Goal: Communication & Community: Answer question/provide support

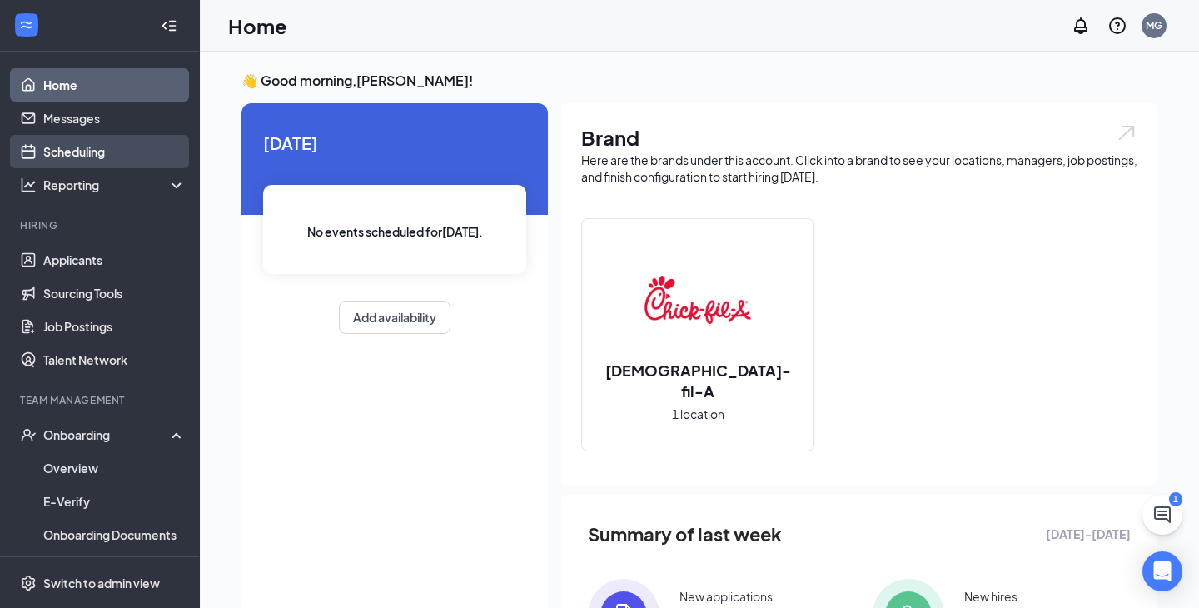
click at [94, 145] on link "Scheduling" at bounding box center [114, 151] width 142 height 33
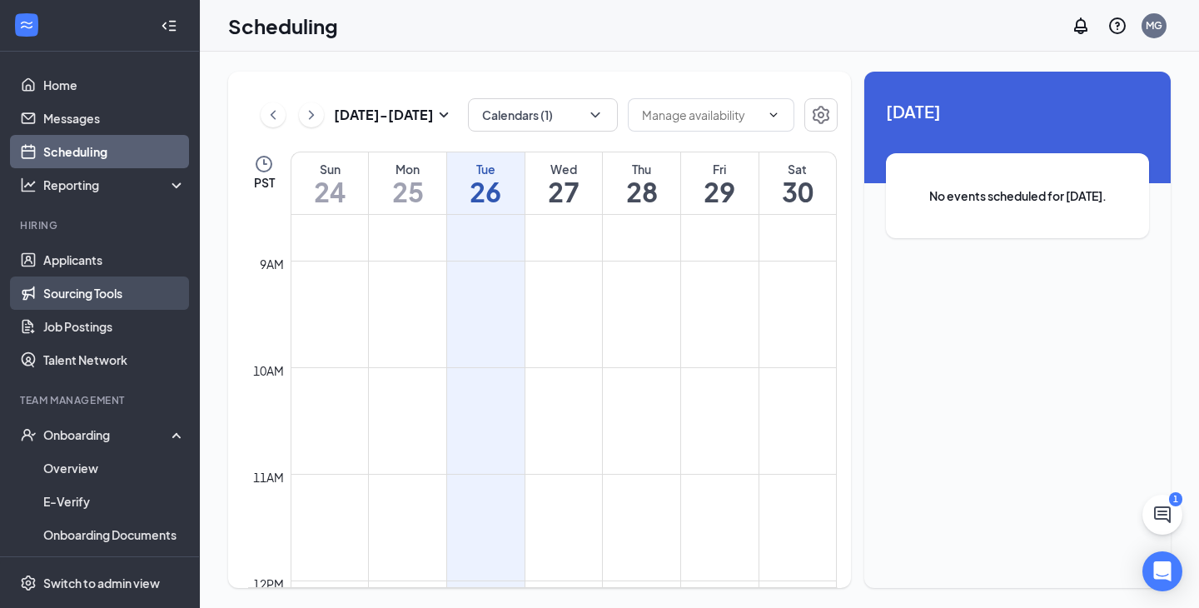
scroll to position [871, 0]
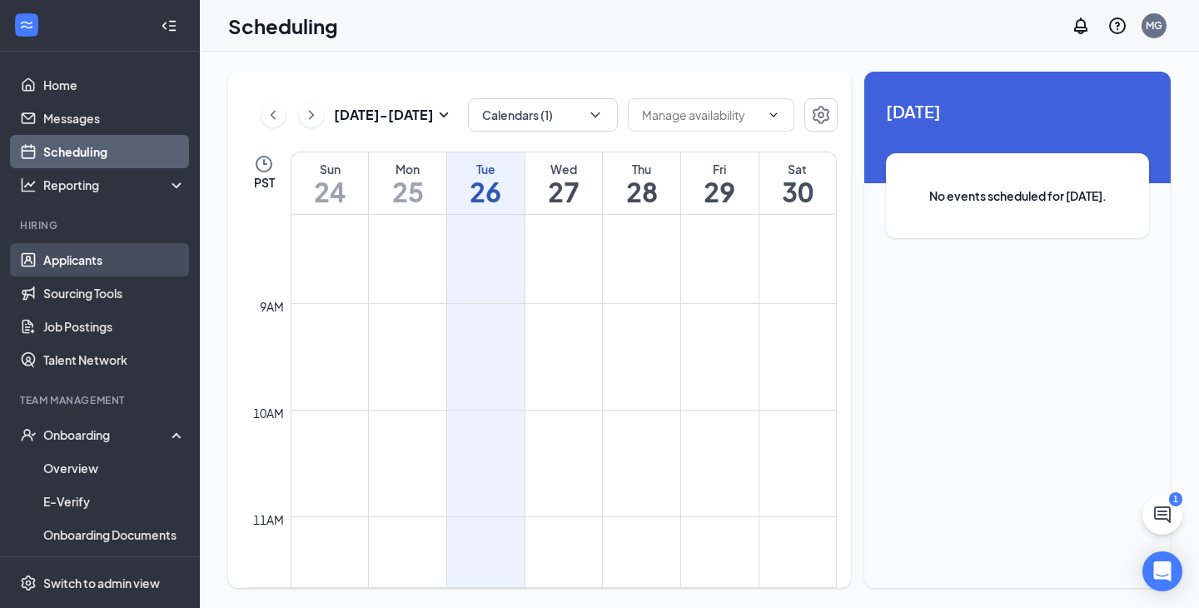
click at [126, 266] on link "Applicants" at bounding box center [114, 259] width 142 height 33
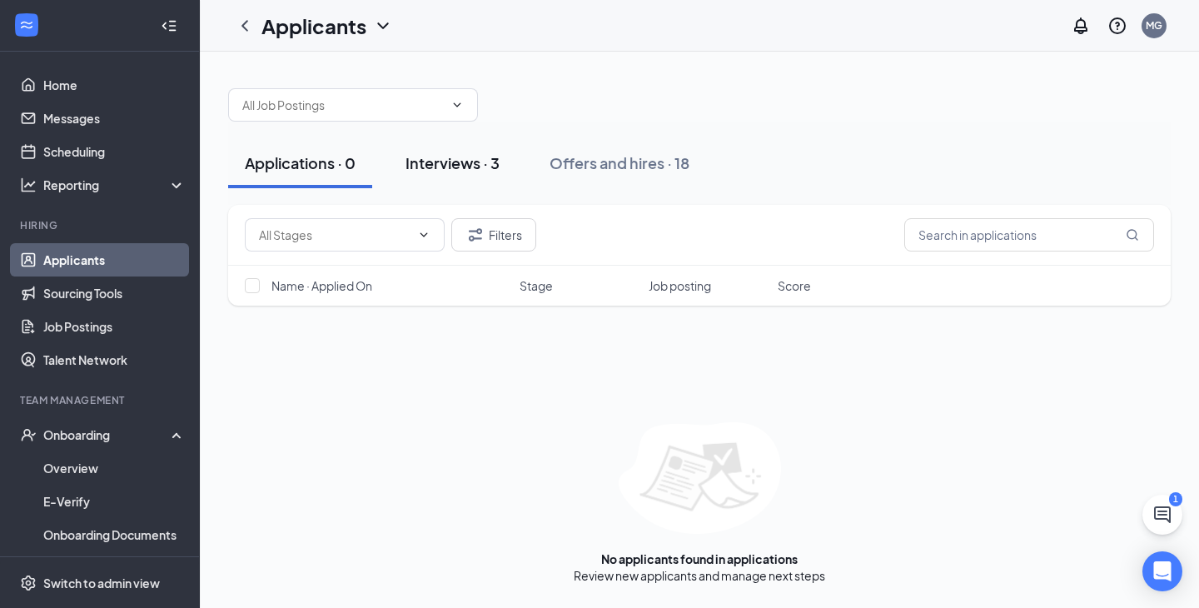
click at [469, 162] on div "Interviews · 3" at bounding box center [452, 162] width 94 height 21
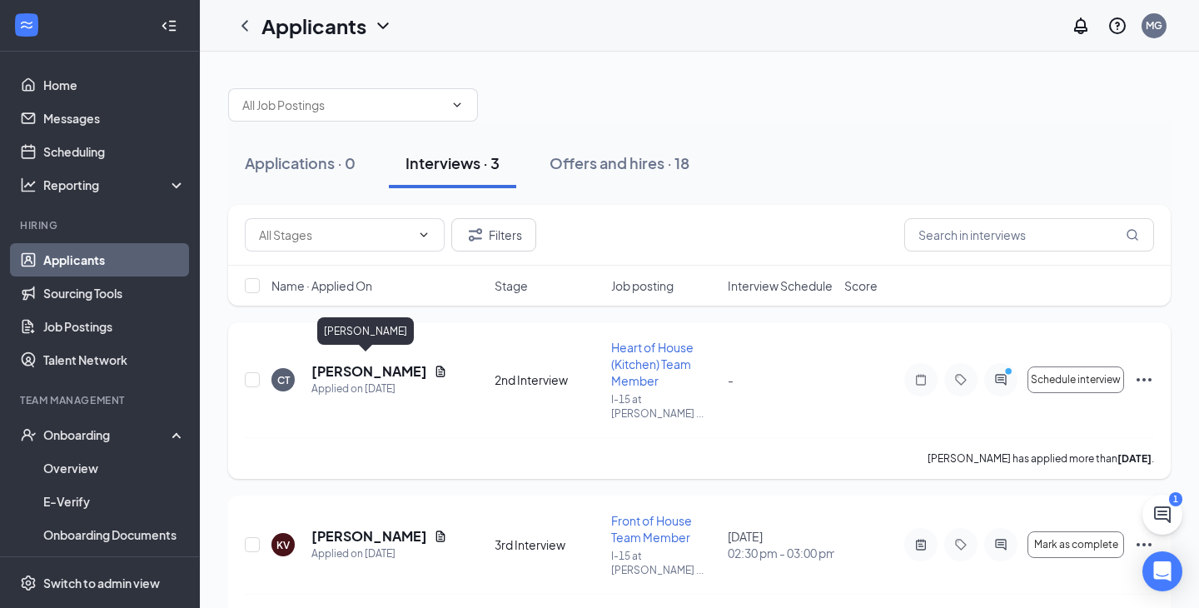
click at [342, 362] on h5 "[PERSON_NAME]" at bounding box center [369, 371] width 116 height 18
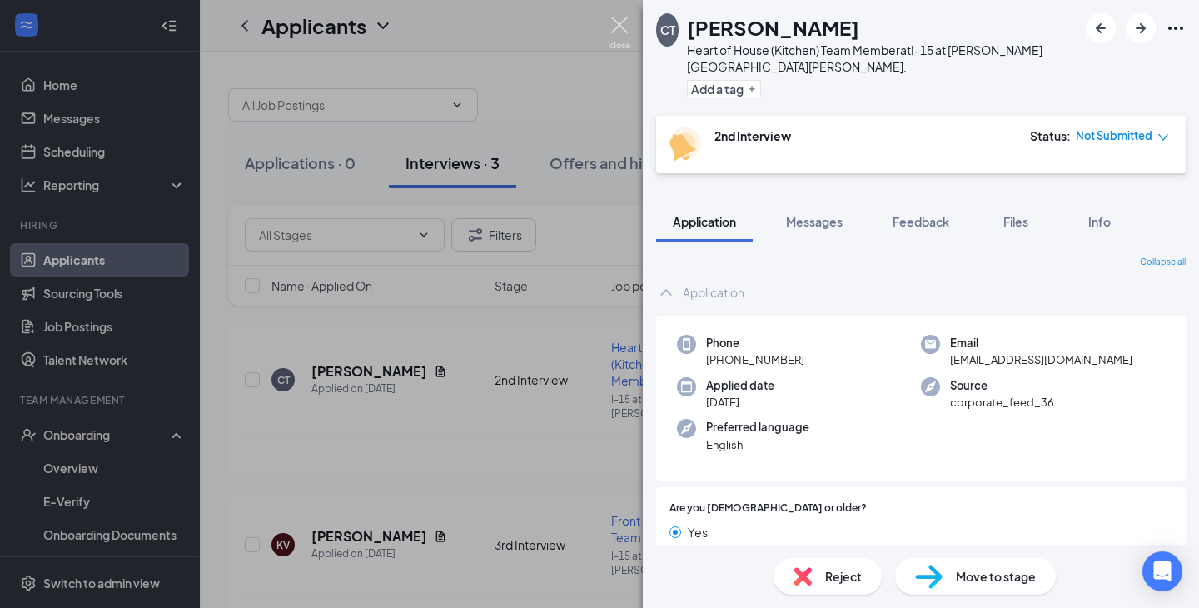
click at [625, 18] on img at bounding box center [619, 33] width 21 height 32
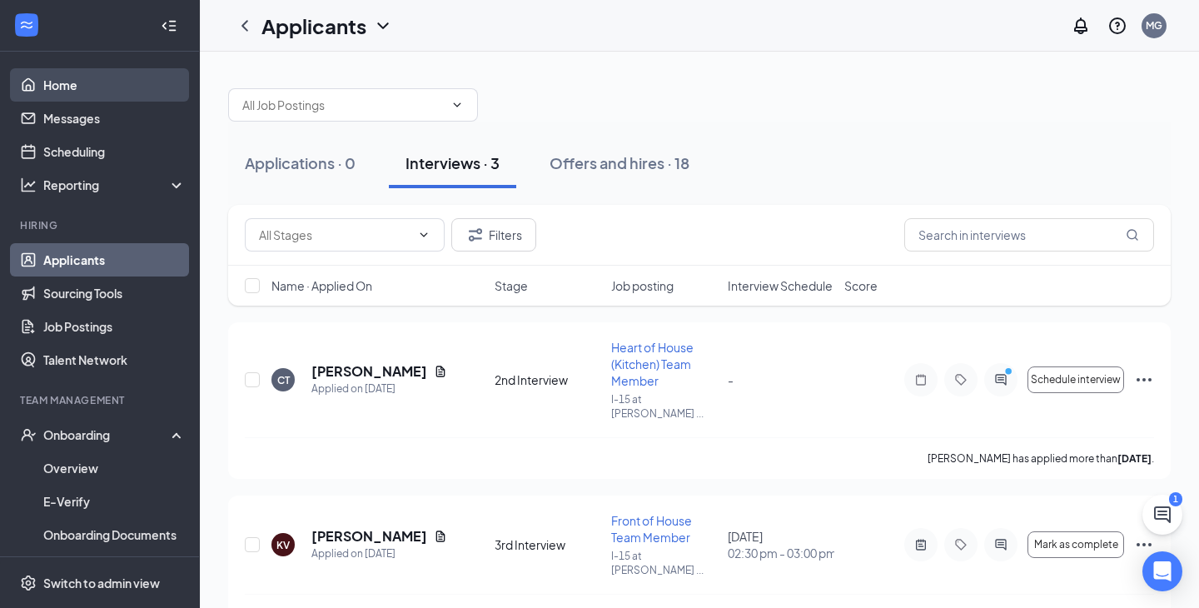
click at [80, 98] on link "Home" at bounding box center [114, 84] width 142 height 33
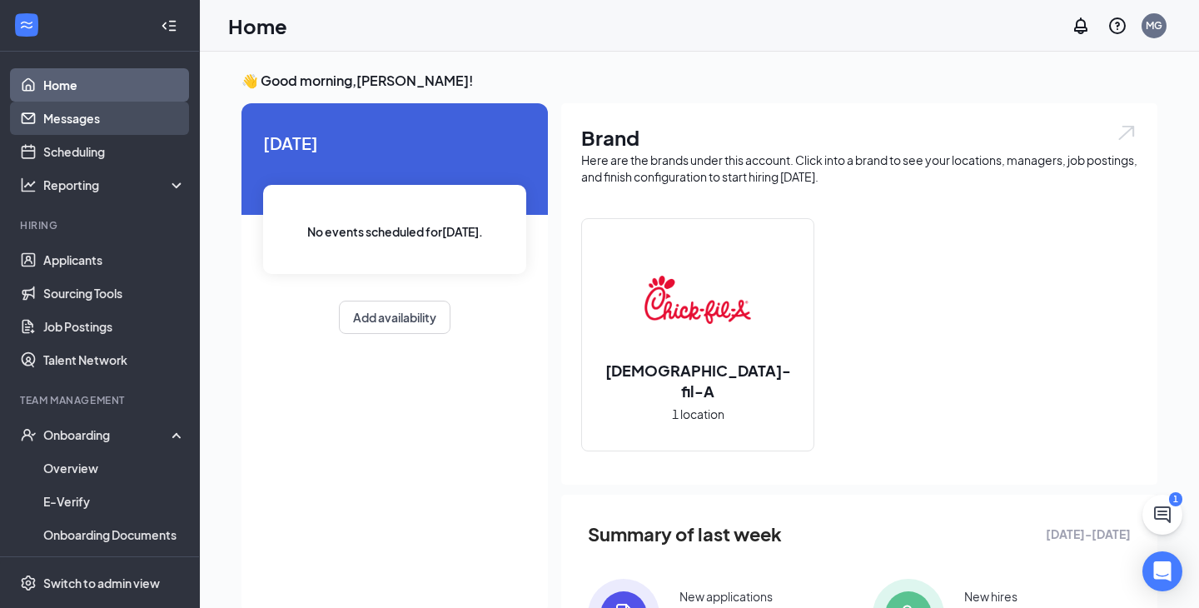
click at [78, 122] on link "Messages" at bounding box center [114, 118] width 142 height 33
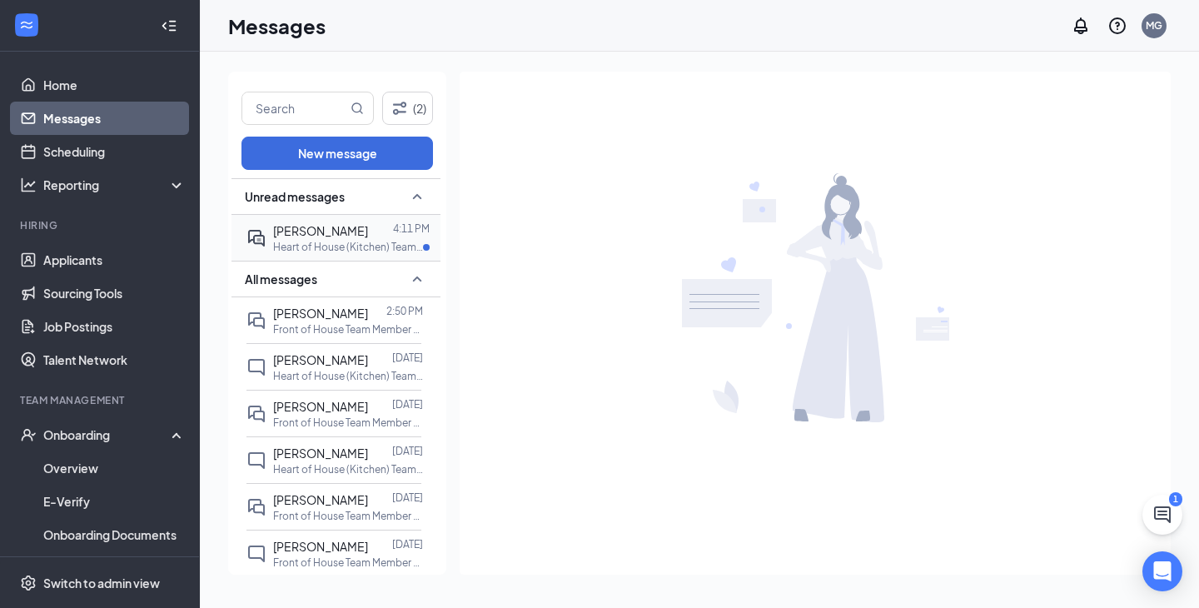
click at [344, 241] on p "Heart of House (Kitchen) Team Member at I-15 at [PERSON_NAME][GEOGRAPHIC_DATA][…" at bounding box center [348, 247] width 150 height 14
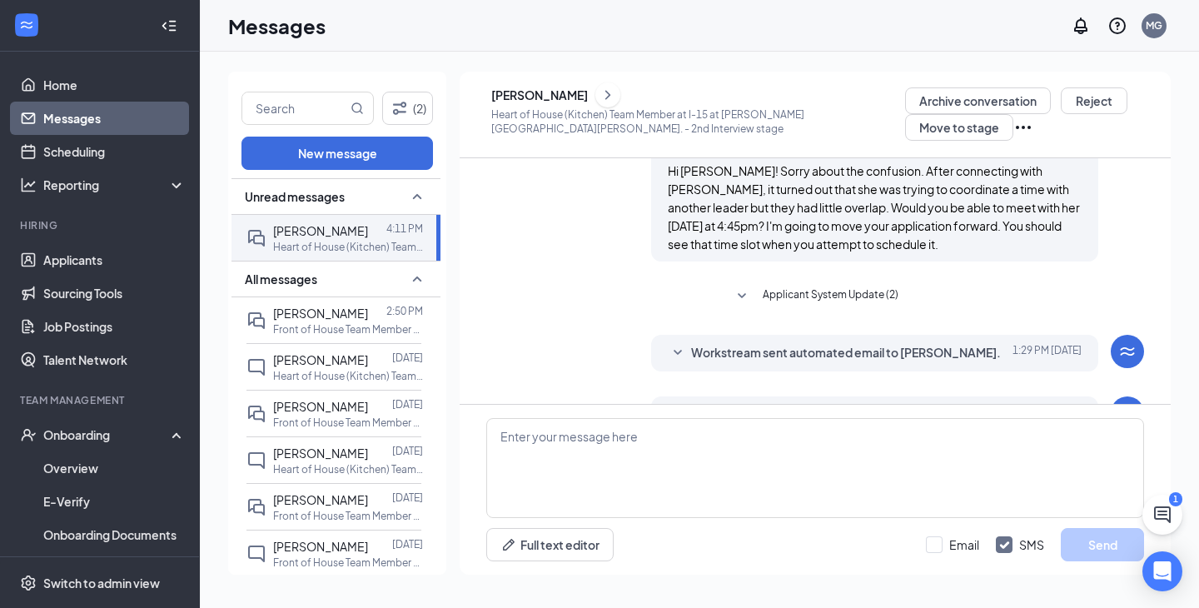
scroll to position [708, 0]
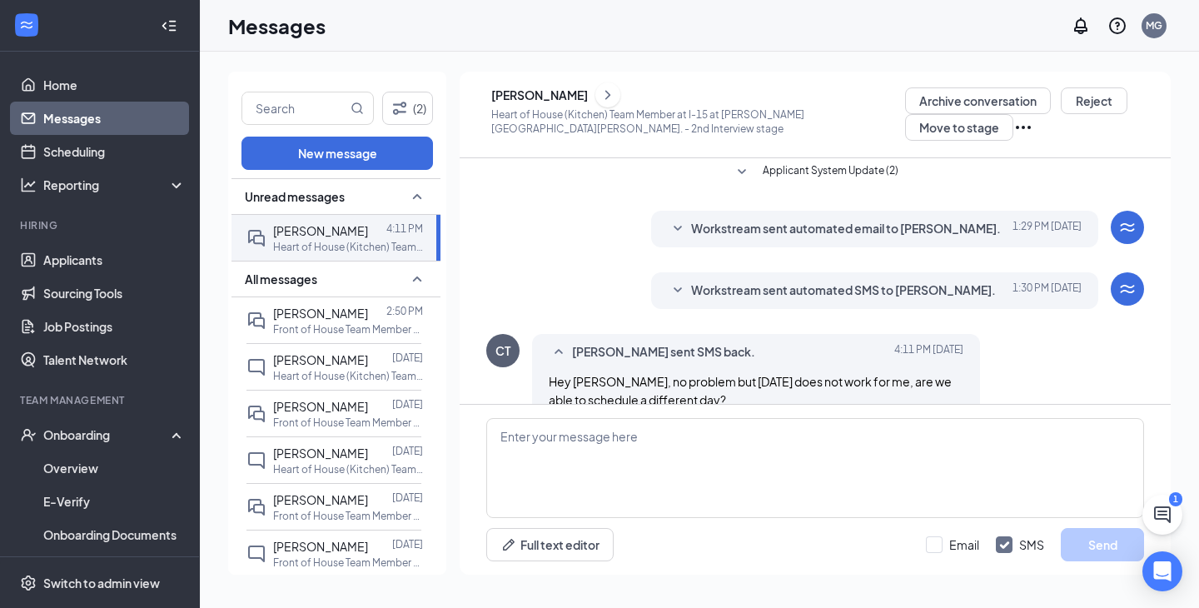
click at [747, 281] on span "Workstream sent automated SMS to [PERSON_NAME]." at bounding box center [843, 291] width 305 height 20
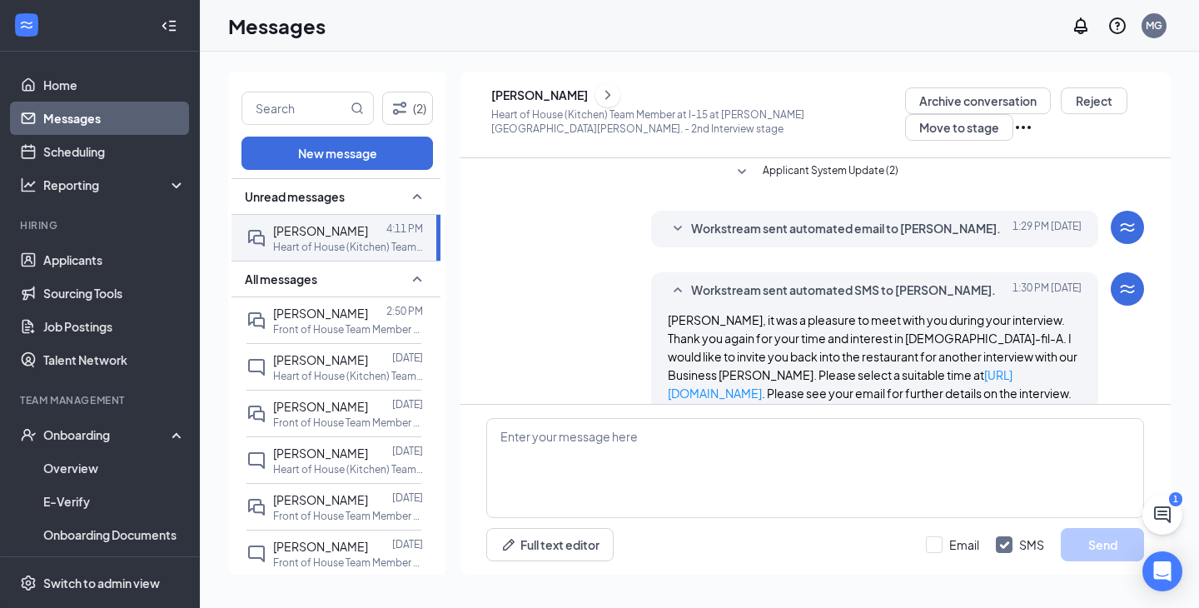
click at [747, 220] on span "Workstream sent automated email to [PERSON_NAME]." at bounding box center [846, 229] width 310 height 20
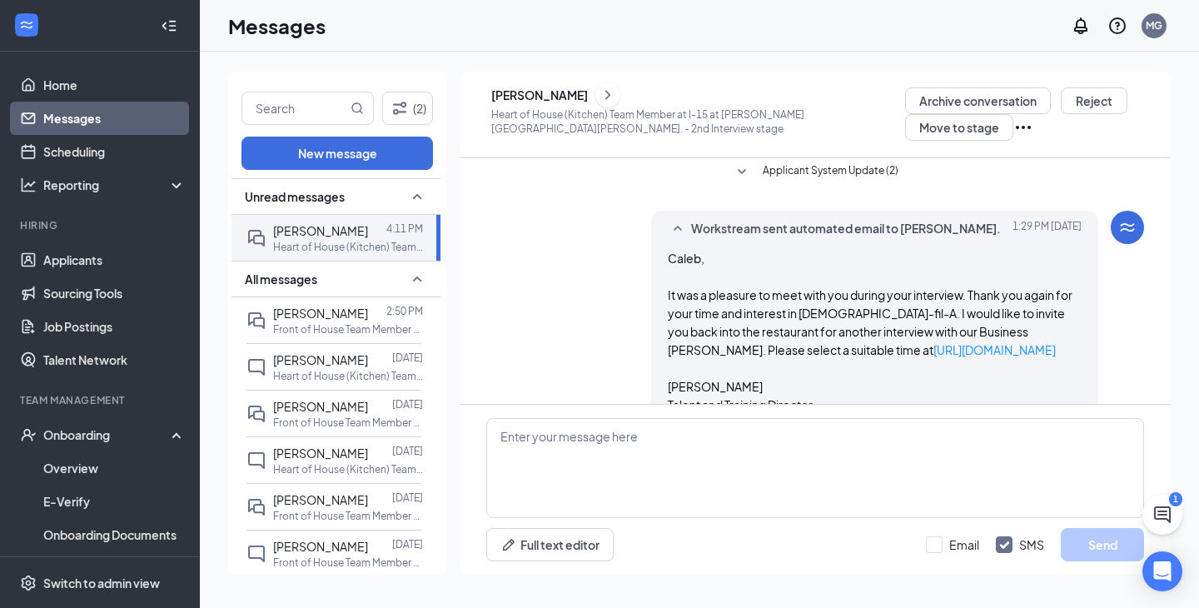
click at [737, 219] on span "Workstream sent automated email to [PERSON_NAME]." at bounding box center [846, 229] width 310 height 20
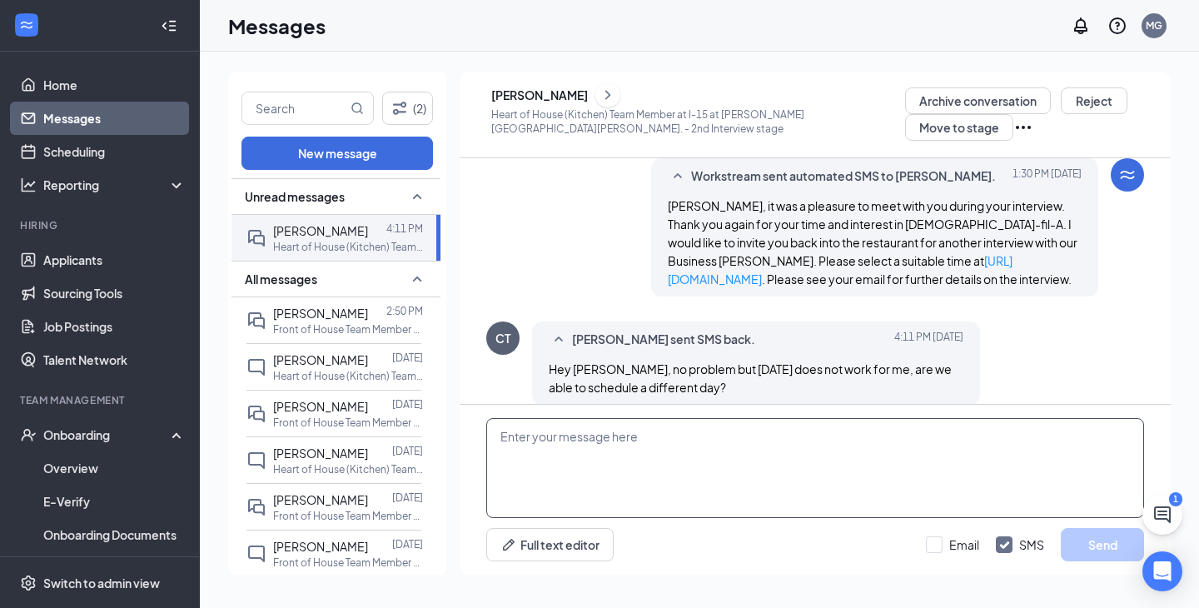
scroll to position [822, 0]
click at [668, 444] on textarea at bounding box center [815, 468] width 658 height 100
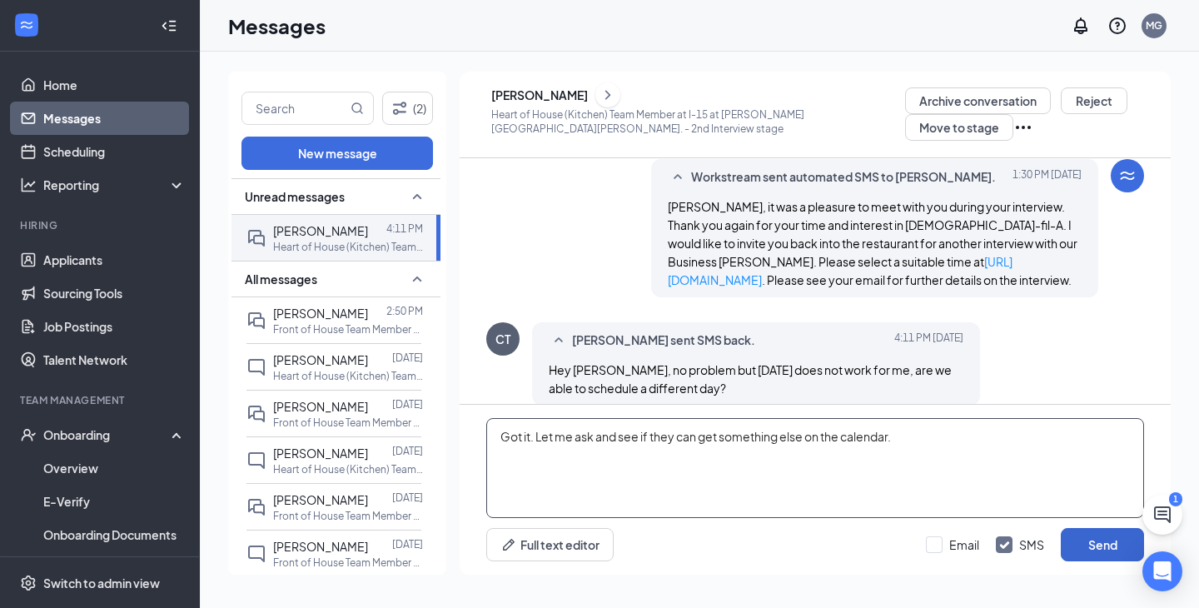
type textarea "Got it. Let me ask and see if they can get something else on the calendar."
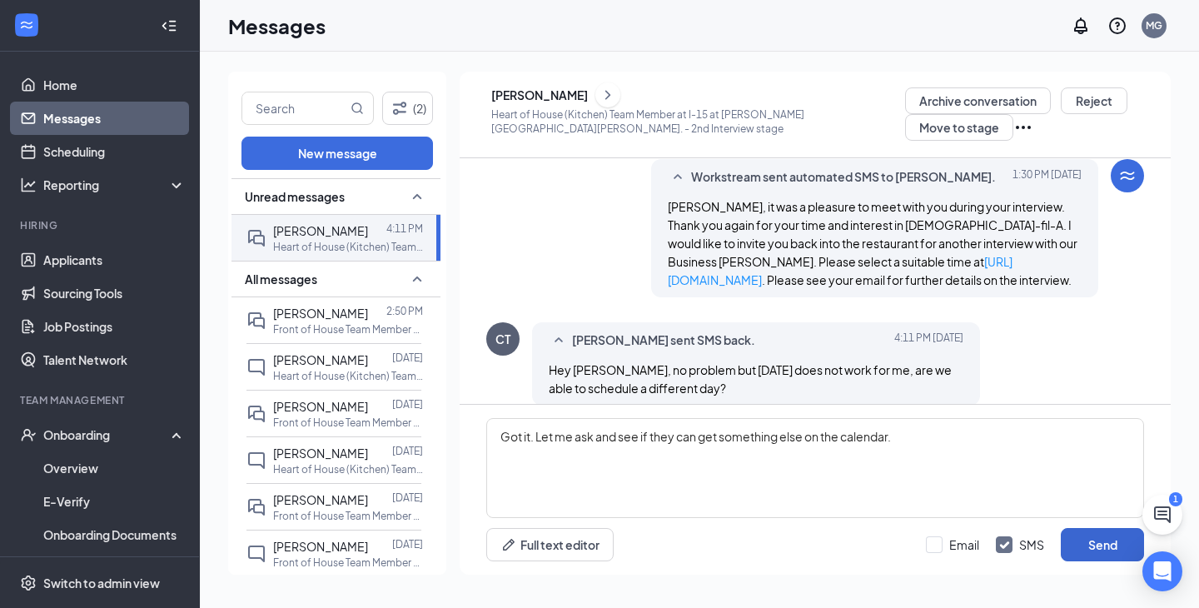
click at [1106, 544] on button "Send" at bounding box center [1101, 544] width 83 height 33
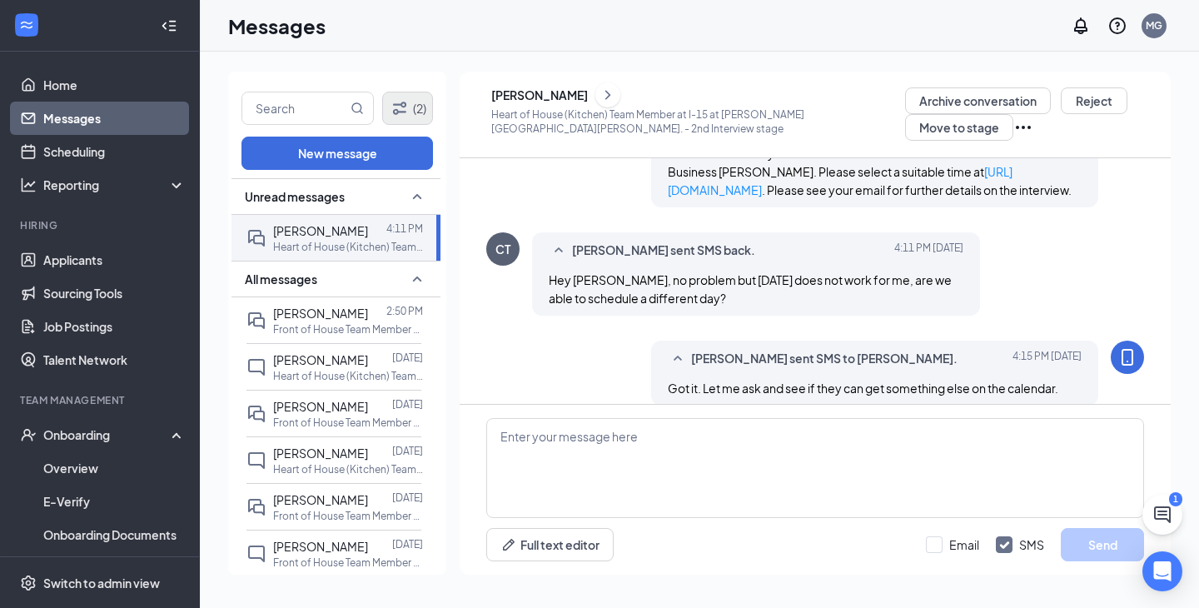
scroll to position [0, 0]
click at [118, 82] on link "Home" at bounding box center [114, 84] width 142 height 33
